Goal: Task Accomplishment & Management: Use online tool/utility

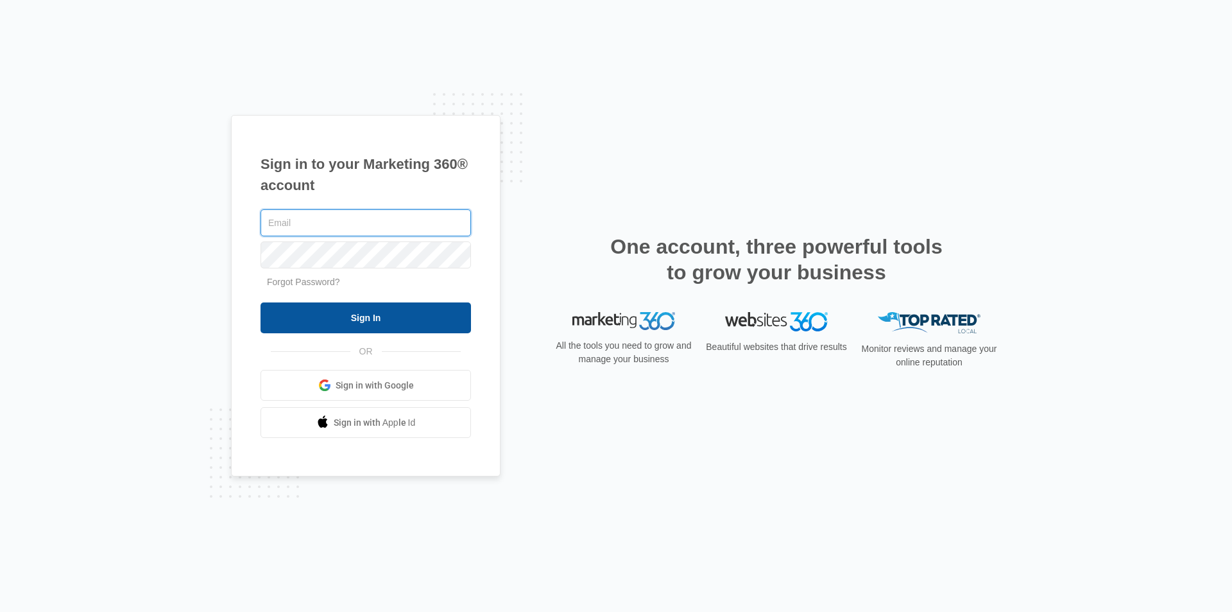
type input "[EMAIL_ADDRESS][DOMAIN_NAME]"
click at [368, 319] on input "Sign In" at bounding box center [366, 317] width 210 height 31
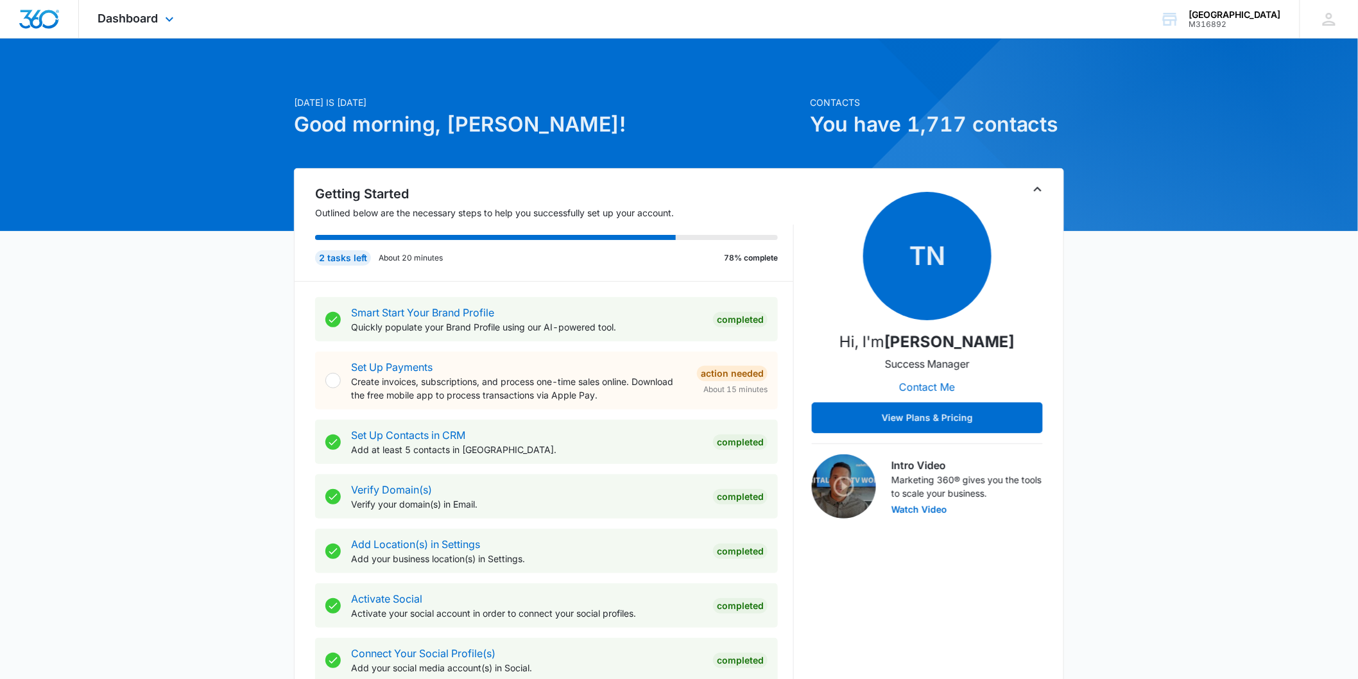
click at [160, 19] on div "Dashboard Apps Reputation Forms CRM Email Social Content Ads Intelligence Files…" at bounding box center [137, 19] width 117 height 38
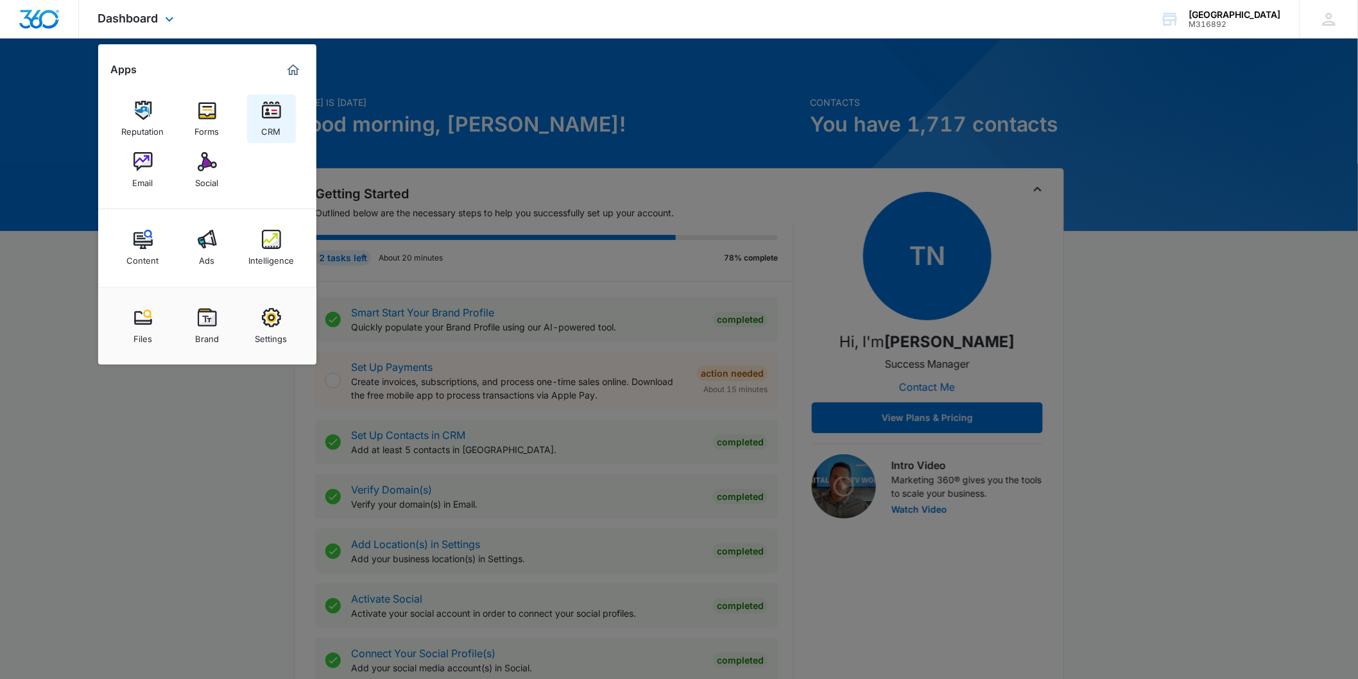
click at [265, 108] on img at bounding box center [271, 110] width 19 height 19
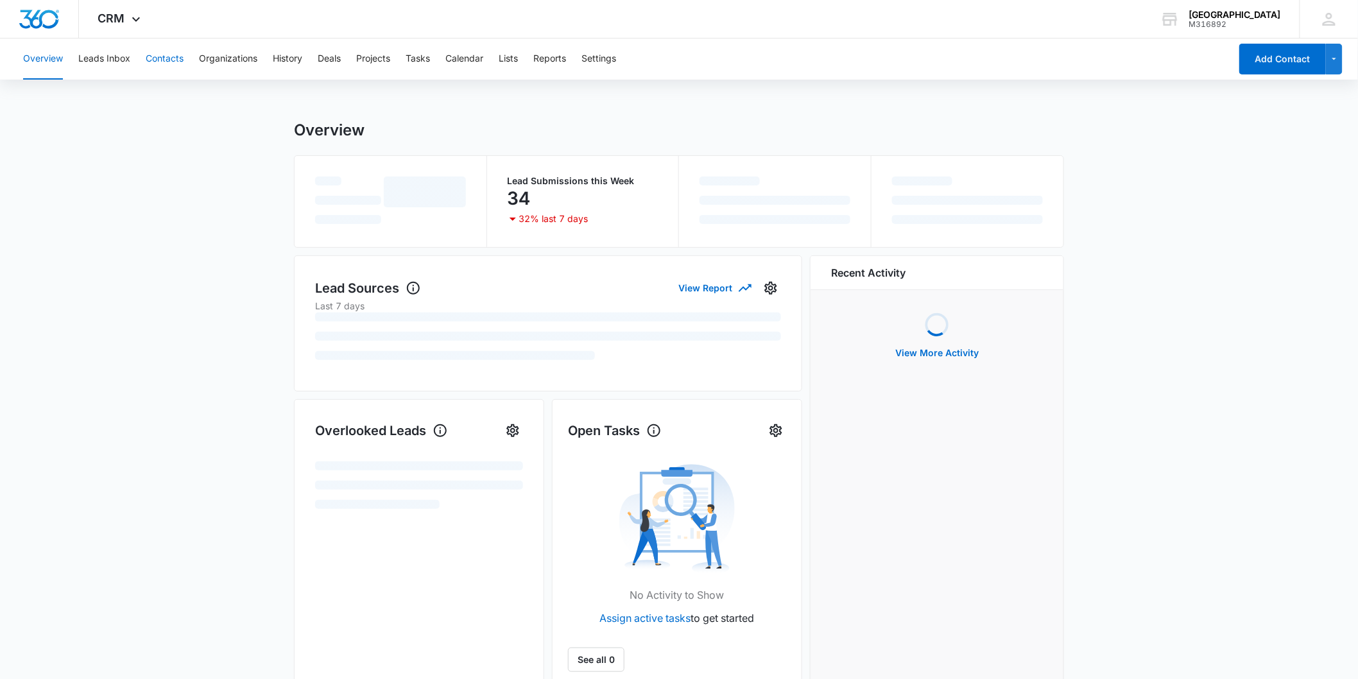
click at [171, 60] on button "Contacts" at bounding box center [165, 59] width 38 height 41
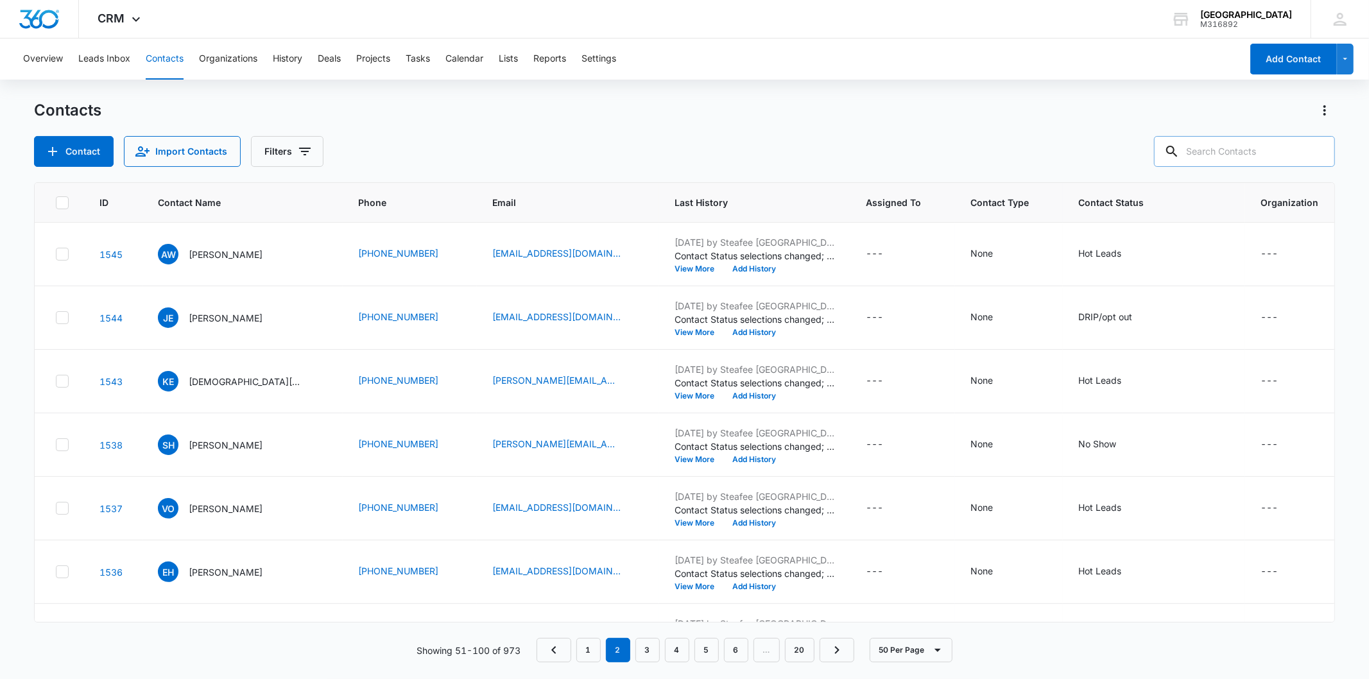
click at [1241, 156] on input "text" at bounding box center [1244, 151] width 181 height 31
type input "rachel fowkes"
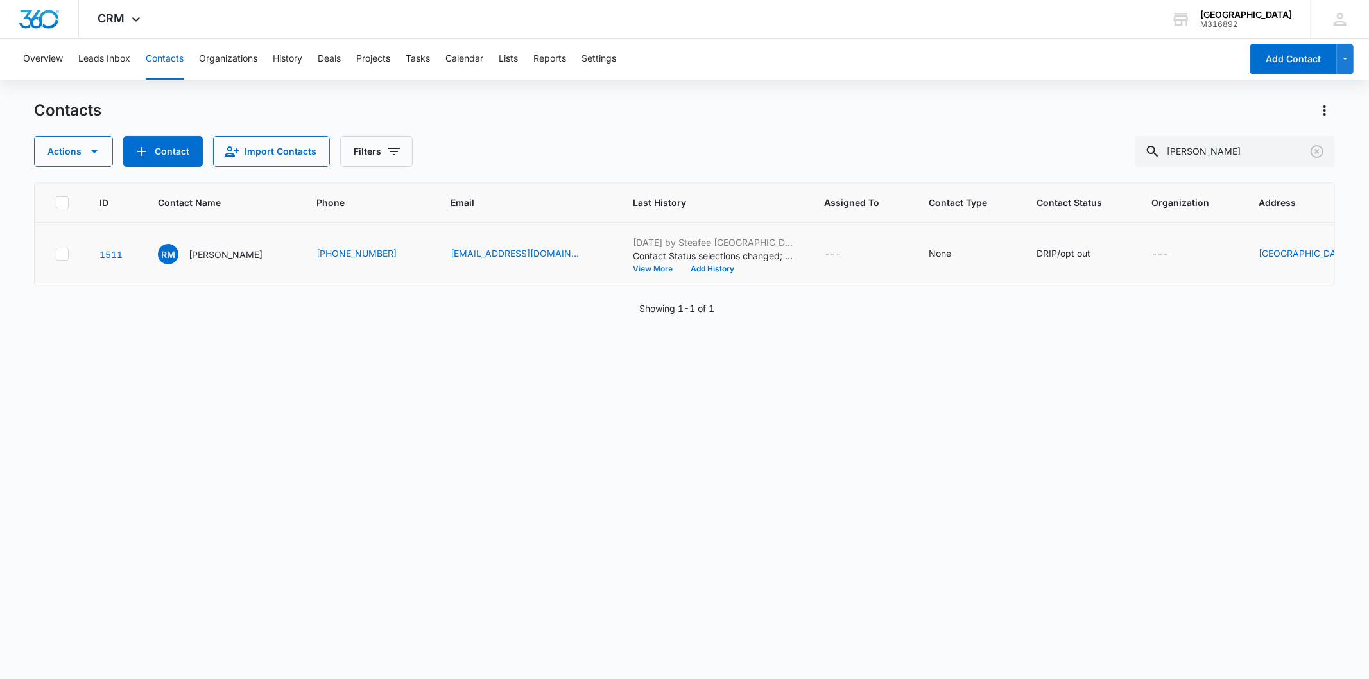
click at [680, 268] on button "View More" at bounding box center [657, 269] width 49 height 8
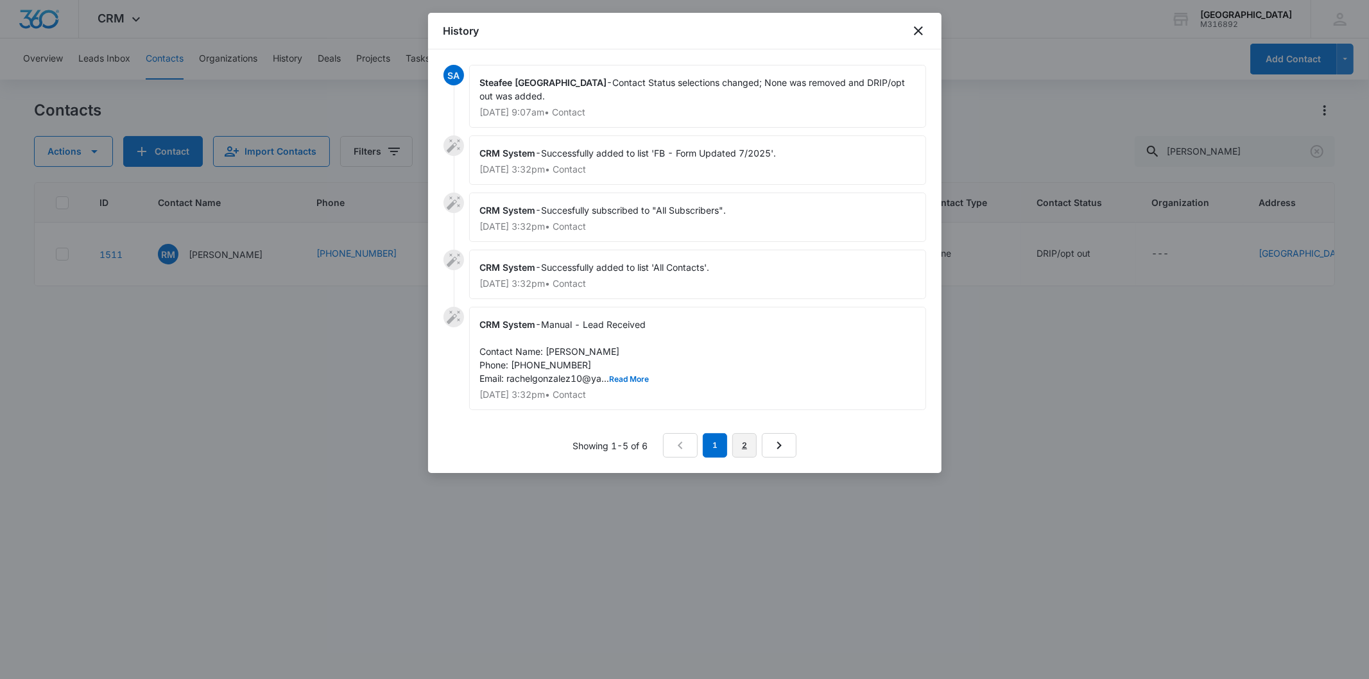
click at [745, 433] on link "2" at bounding box center [744, 445] width 24 height 24
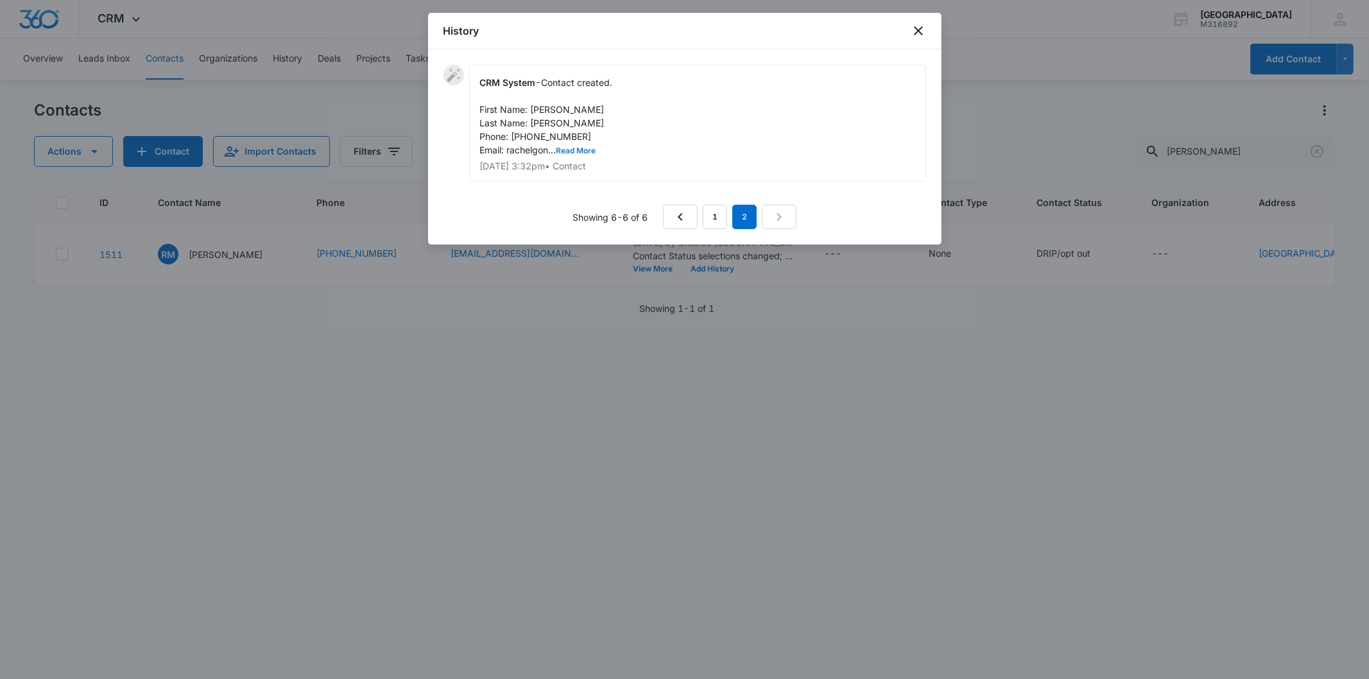
click at [573, 149] on button "Read More" at bounding box center [576, 151] width 40 height 8
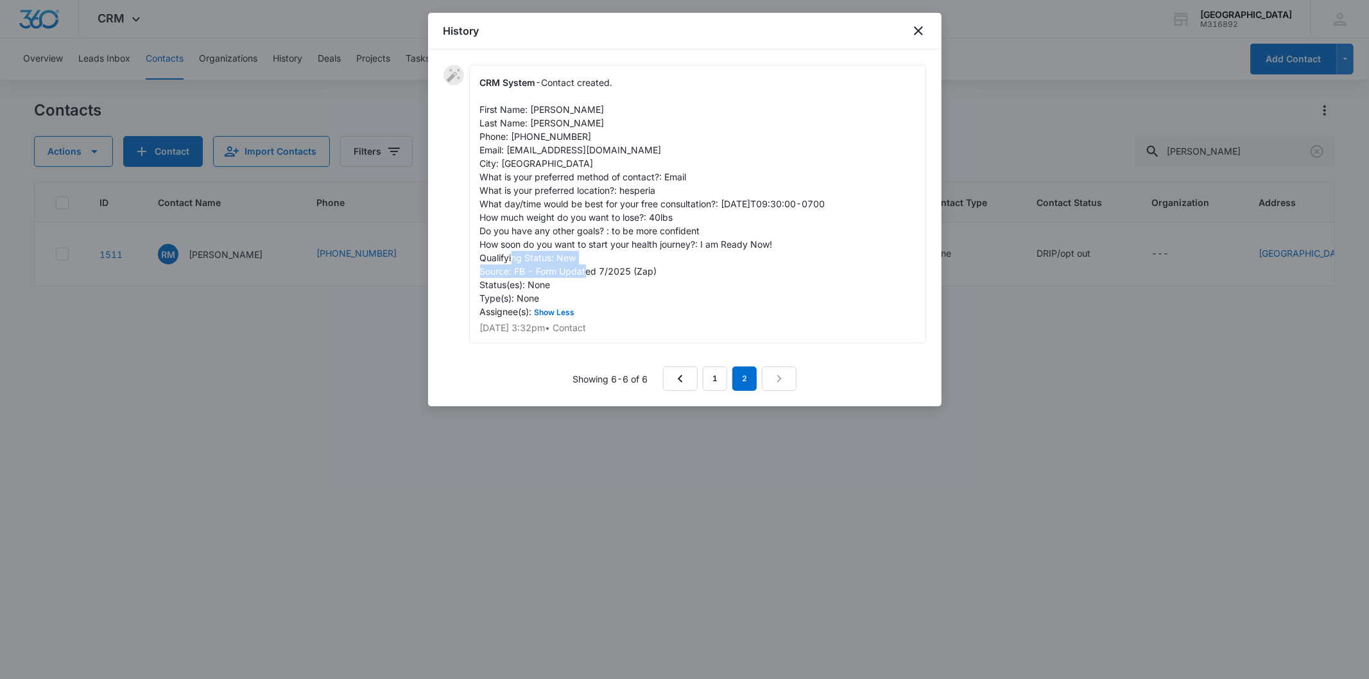
drag, startPoint x: 481, startPoint y: 266, endPoint x: 657, endPoint y: 268, distance: 175.9
click at [657, 268] on div "CRM System - Contact created. First Name: Rachel Last Name: Medina Gonzalez Pho…" at bounding box center [697, 204] width 457 height 279
click at [915, 28] on icon "close" at bounding box center [918, 30] width 9 height 9
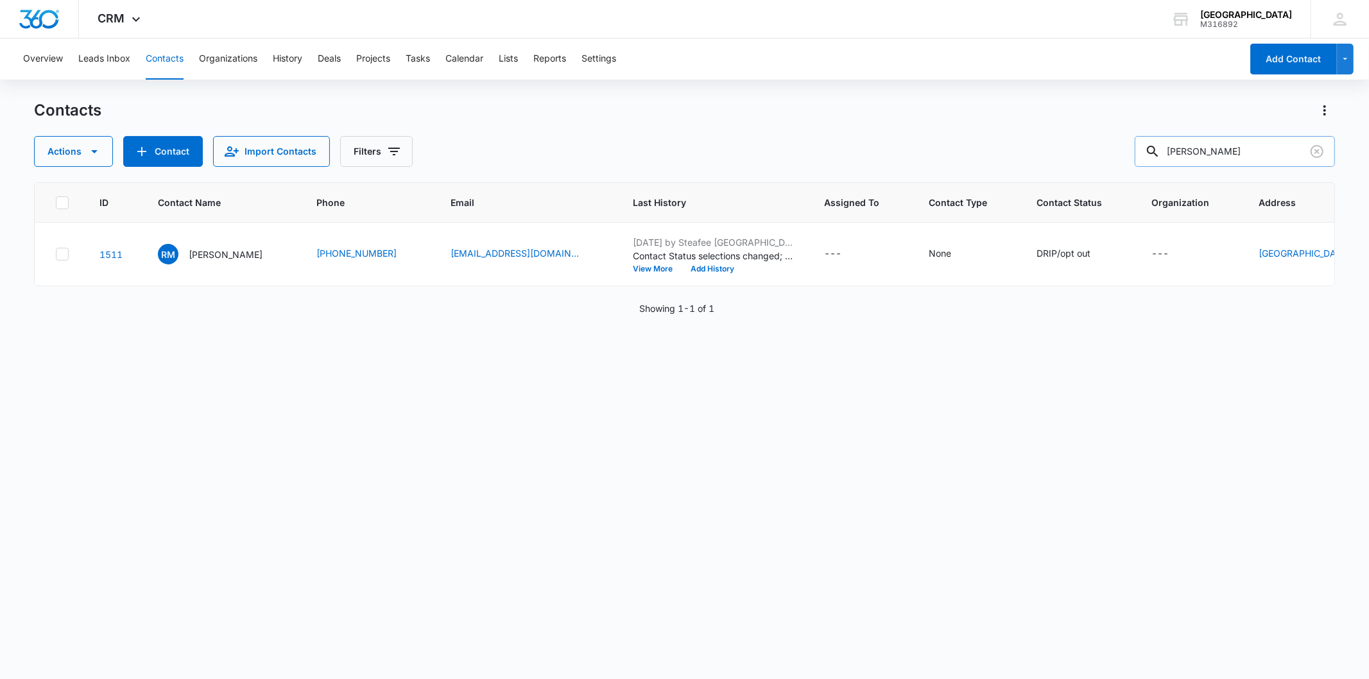
click at [1246, 155] on input "rachel fowkes" at bounding box center [1235, 151] width 200 height 31
